Goal: Information Seeking & Learning: Learn about a topic

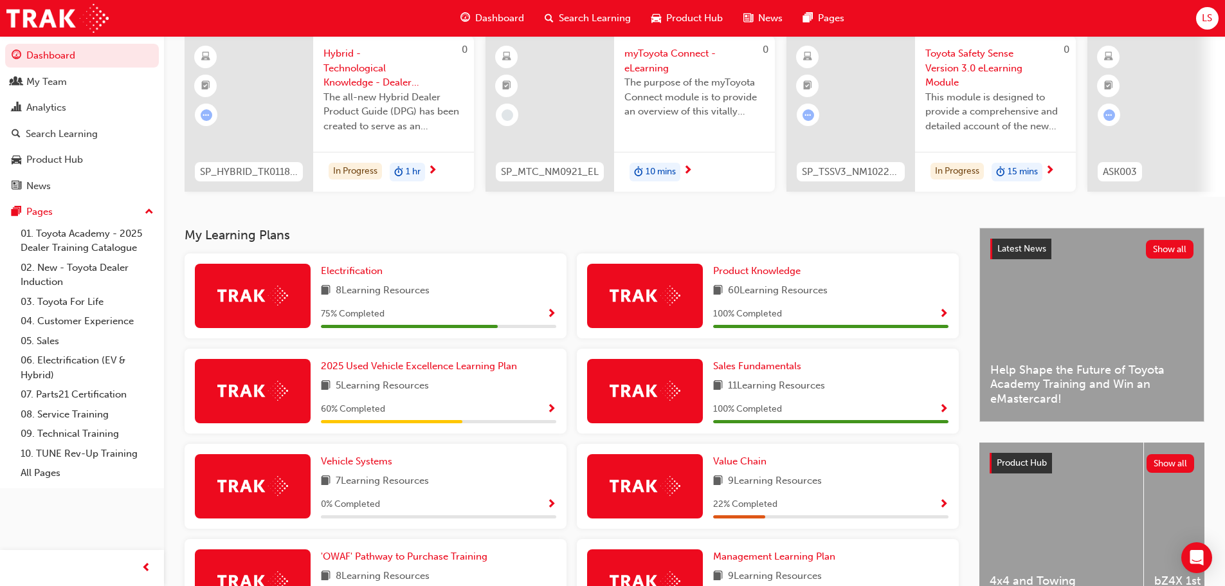
scroll to position [129, 0]
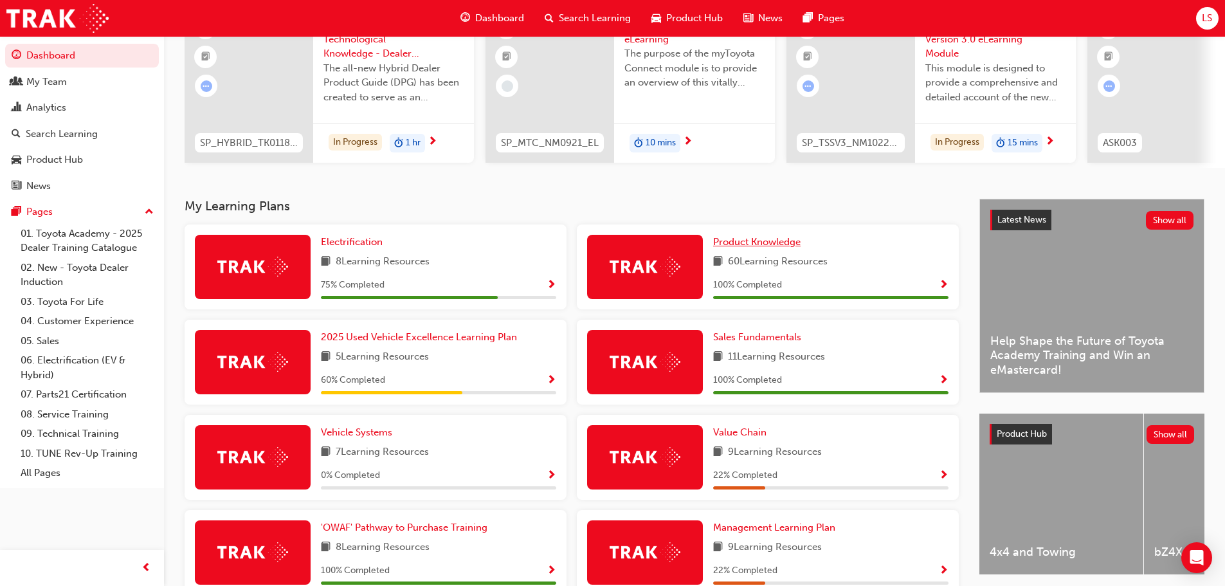
click at [762, 248] on span "Product Knowledge" at bounding box center [756, 242] width 87 height 12
